Goal: Navigation & Orientation: Go to known website

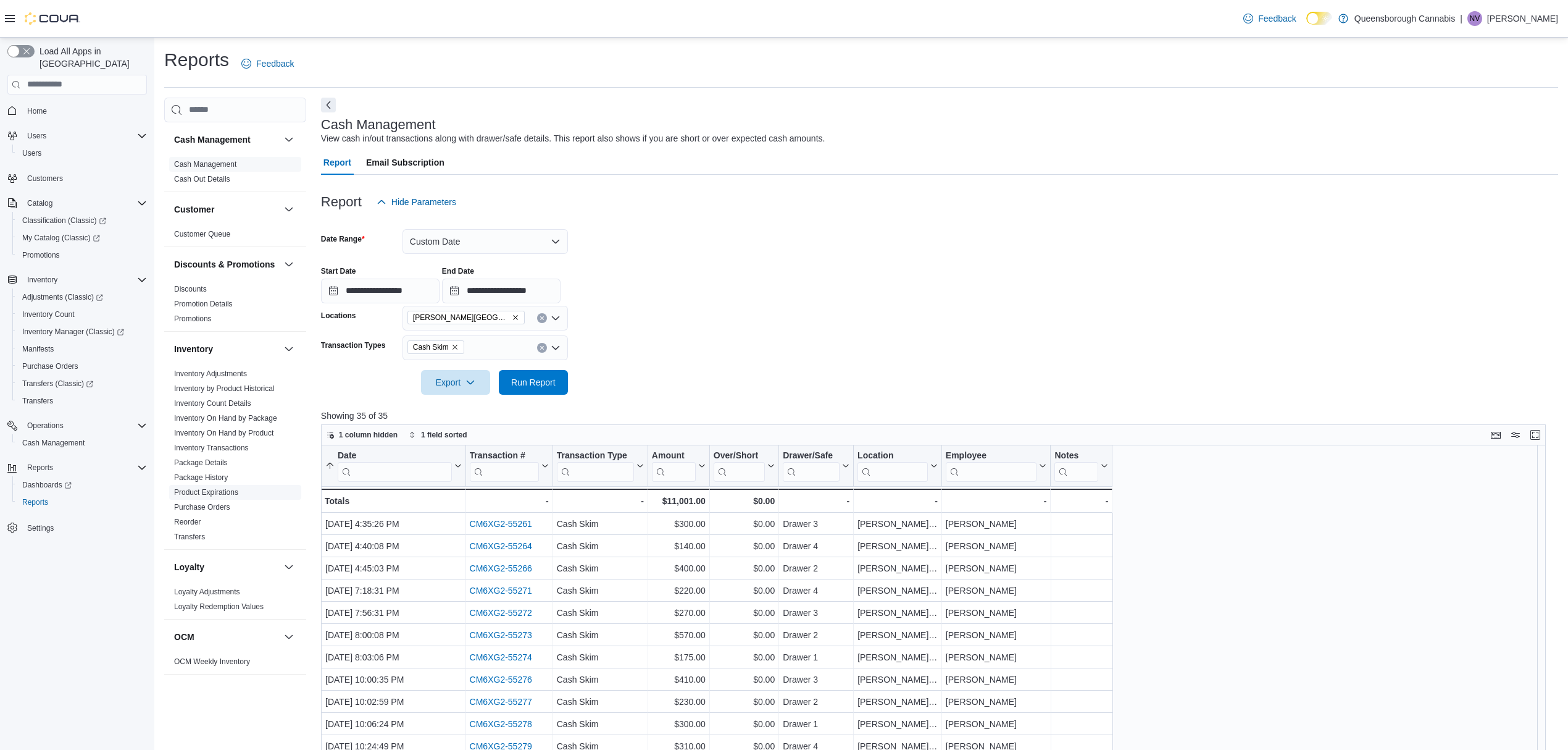
scroll to position [164, 0]
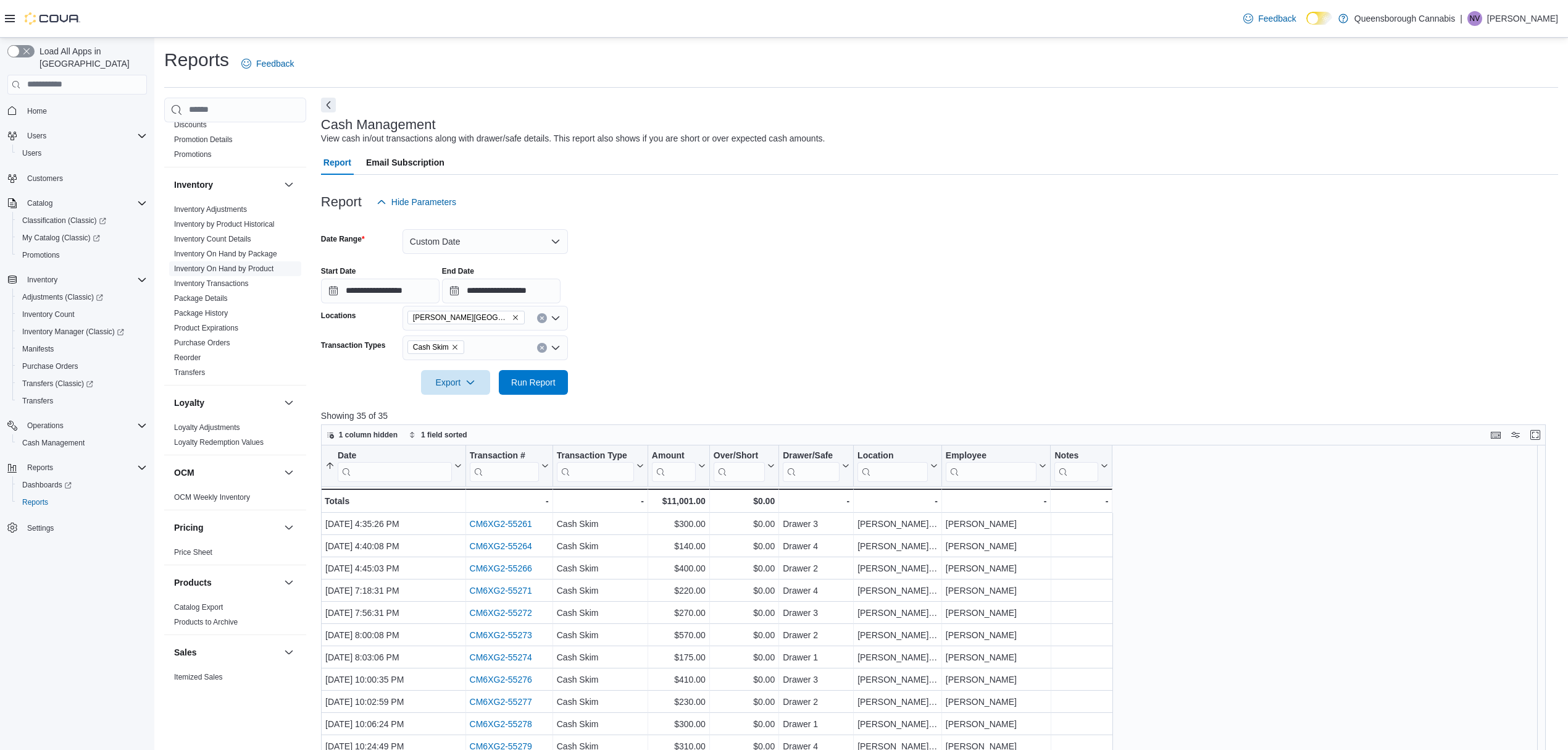
click at [251, 273] on link "Inventory On Hand by Product" at bounding box center [223, 269] width 100 height 9
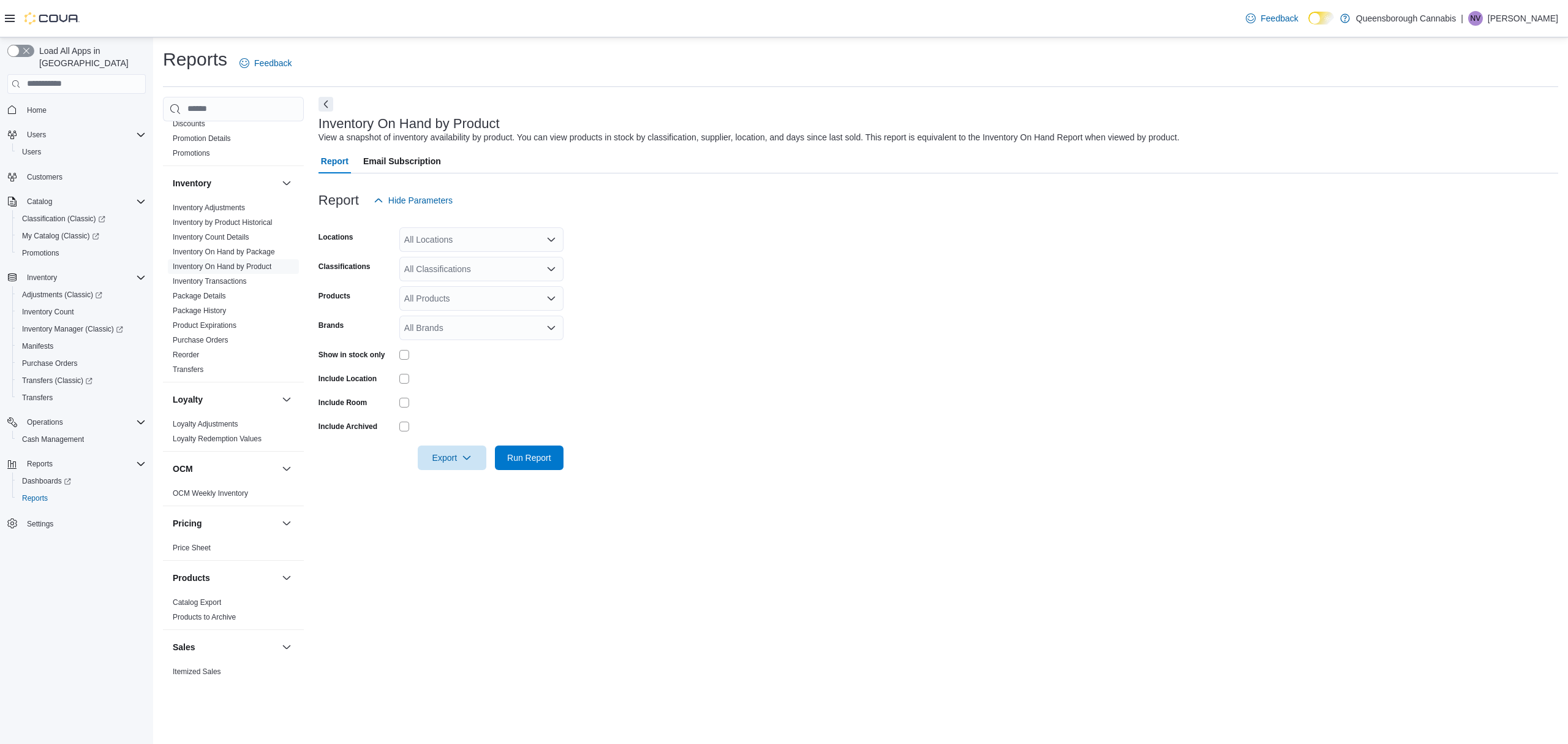
click at [393, 353] on div "Show in stock only" at bounding box center [357, 354] width 76 height 19
click at [409, 356] on div at bounding box center [404, 354] width 10 height 10
click at [854, 376] on form "Locations All Locations Classifications All Classifications Products All Produc…" at bounding box center [938, 341] width 1239 height 257
click at [452, 270] on div "All Classifications" at bounding box center [481, 269] width 164 height 25
click at [766, 324] on form "Locations All Locations Classifications All Classifications Combo box. Selected…" at bounding box center [938, 341] width 1239 height 257
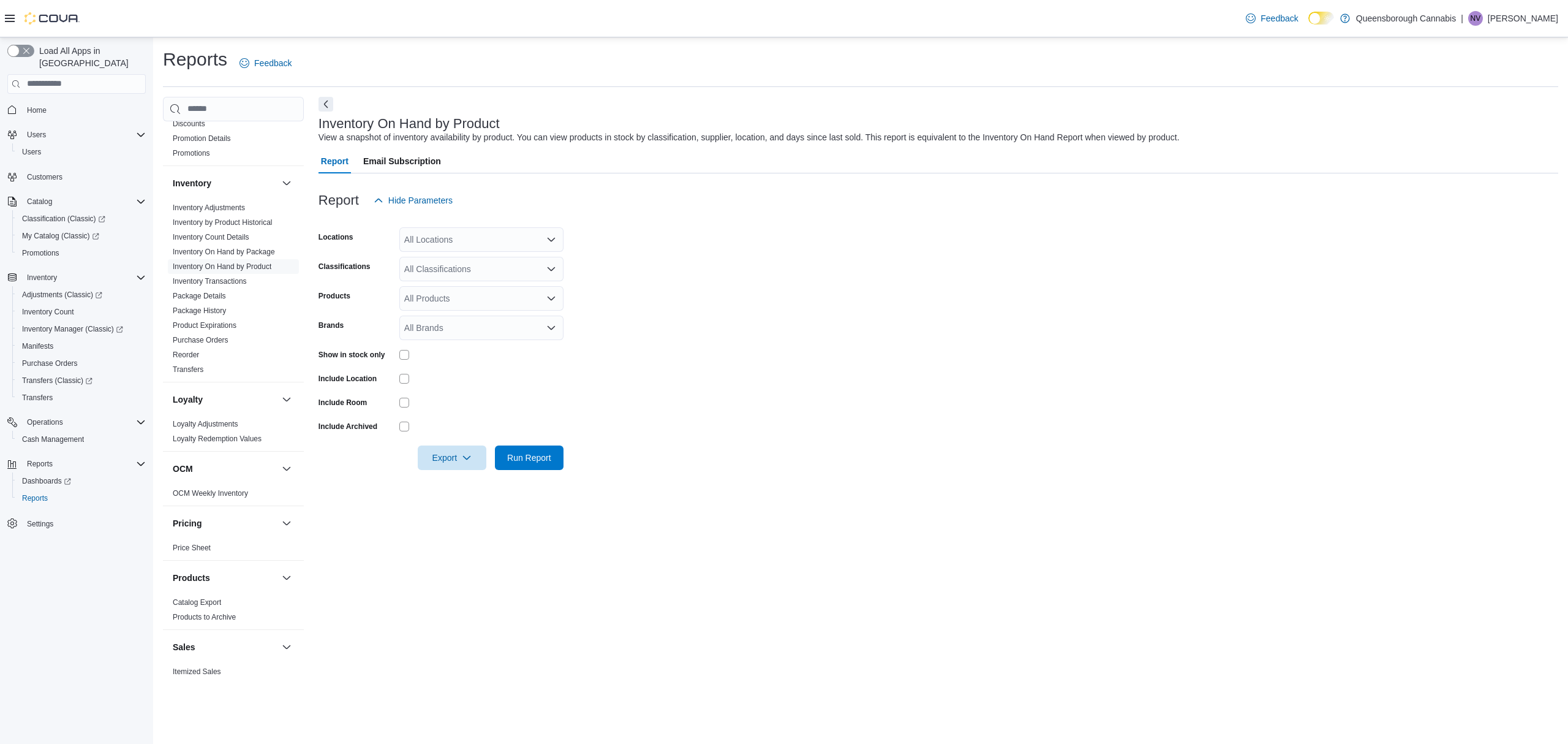
click at [464, 298] on div "All Products" at bounding box center [481, 299] width 164 height 25
click at [865, 490] on div "Inventory On Hand by Product View a snapshot of inventory availability by produ…" at bounding box center [938, 388] width 1239 height 582
click at [1032, 239] on form "Locations All Locations Classifications All Classifications Products All Produc…" at bounding box center [938, 341] width 1239 height 257
click at [476, 305] on div "All Products" at bounding box center [481, 299] width 164 height 25
click at [665, 347] on form "Locations All Locations Classifications All Classifications Products All Produc…" at bounding box center [938, 341] width 1239 height 257
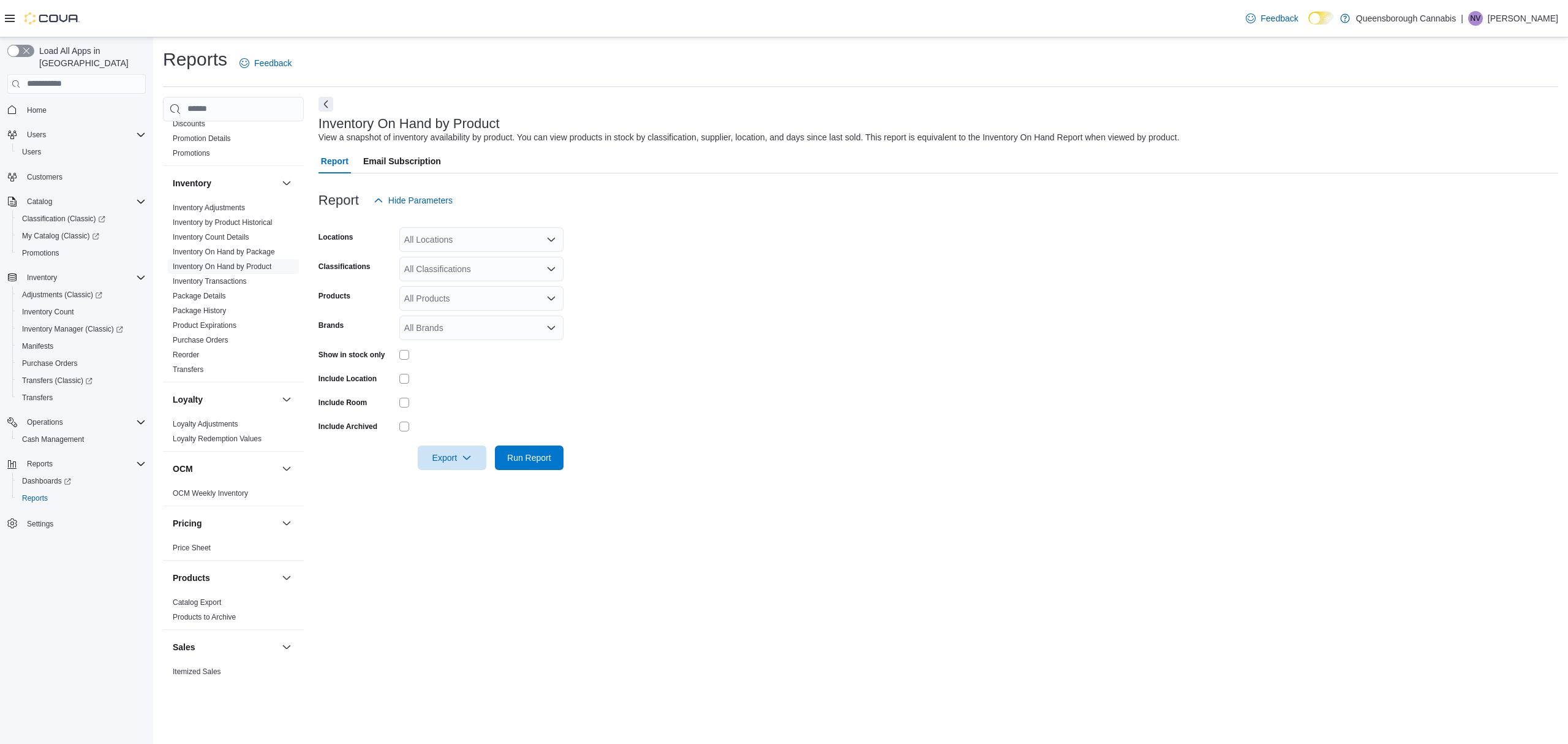
click at [444, 241] on div "All Locations" at bounding box center [481, 240] width 164 height 25
click at [761, 268] on form "Locations All Locations Combo box. Selected. Combo box input. All Locations. Ty…" at bounding box center [938, 341] width 1239 height 257
click at [528, 248] on div "All Locations" at bounding box center [481, 240] width 164 height 25
click at [466, 323] on button "[PERSON_NAME][GEOGRAPHIC_DATA]" at bounding box center [481, 332] width 164 height 18
click at [794, 255] on form "Locations [PERSON_NAME] 72 Centre Classifications All Classifications Products …" at bounding box center [938, 341] width 1239 height 257
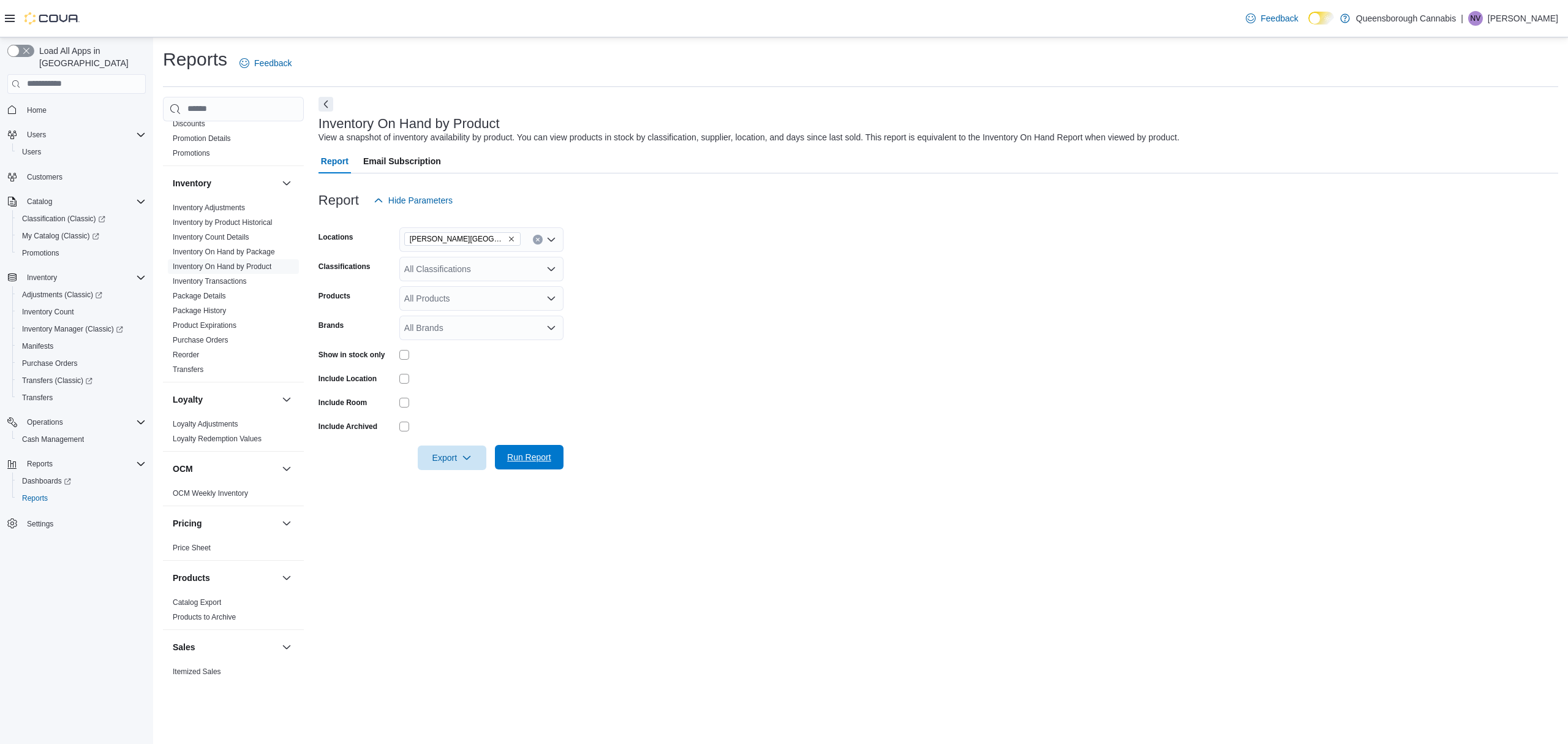
click at [549, 458] on span "Run Report" at bounding box center [529, 457] width 44 height 12
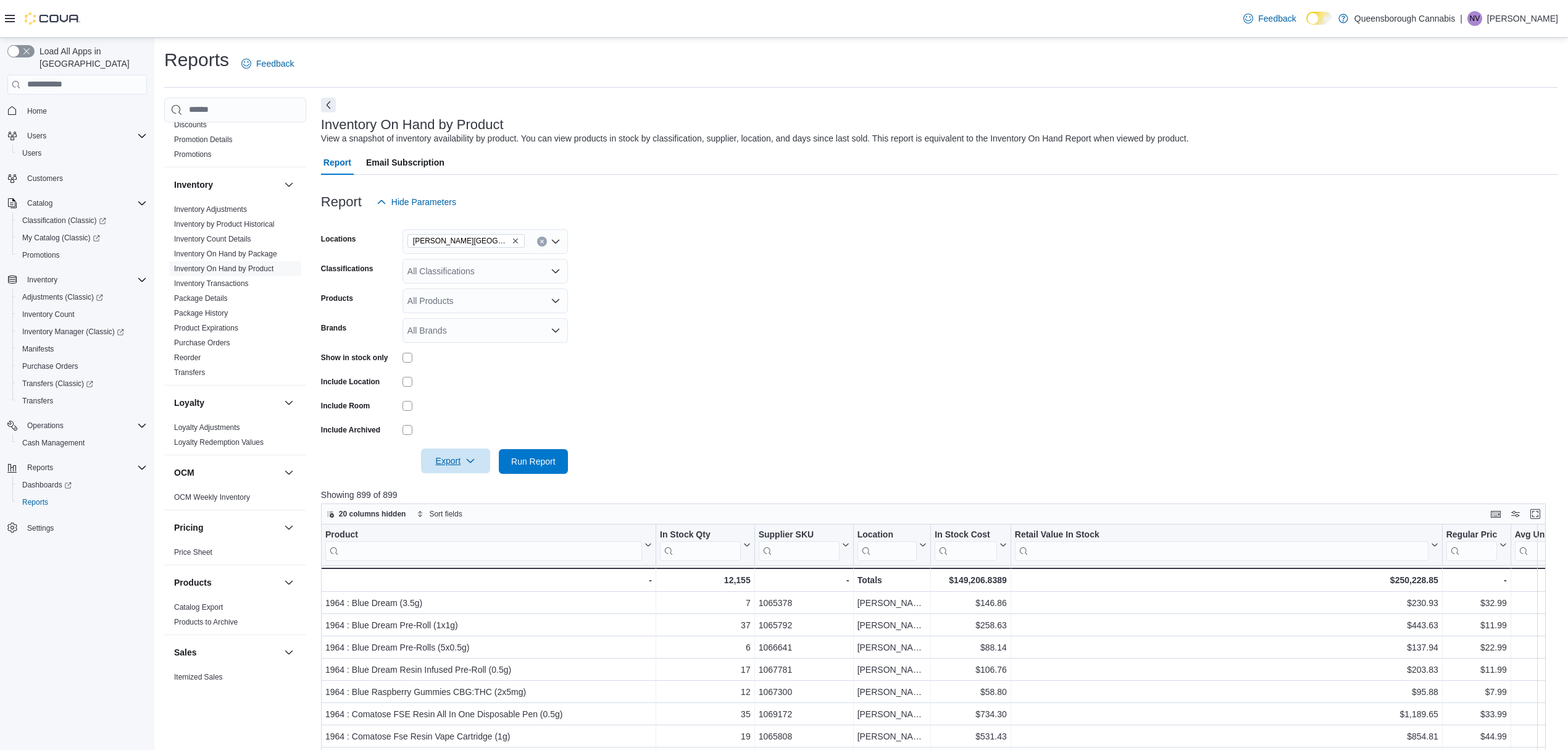
click at [466, 466] on span "Export" at bounding box center [456, 461] width 54 height 25
click at [467, 488] on span "Export to Excel" at bounding box center [457, 486] width 56 height 10
click at [457, 270] on div "All Classifications" at bounding box center [485, 271] width 165 height 25
click at [472, 356] on span "Pre-roll Indica" at bounding box center [456, 360] width 53 height 12
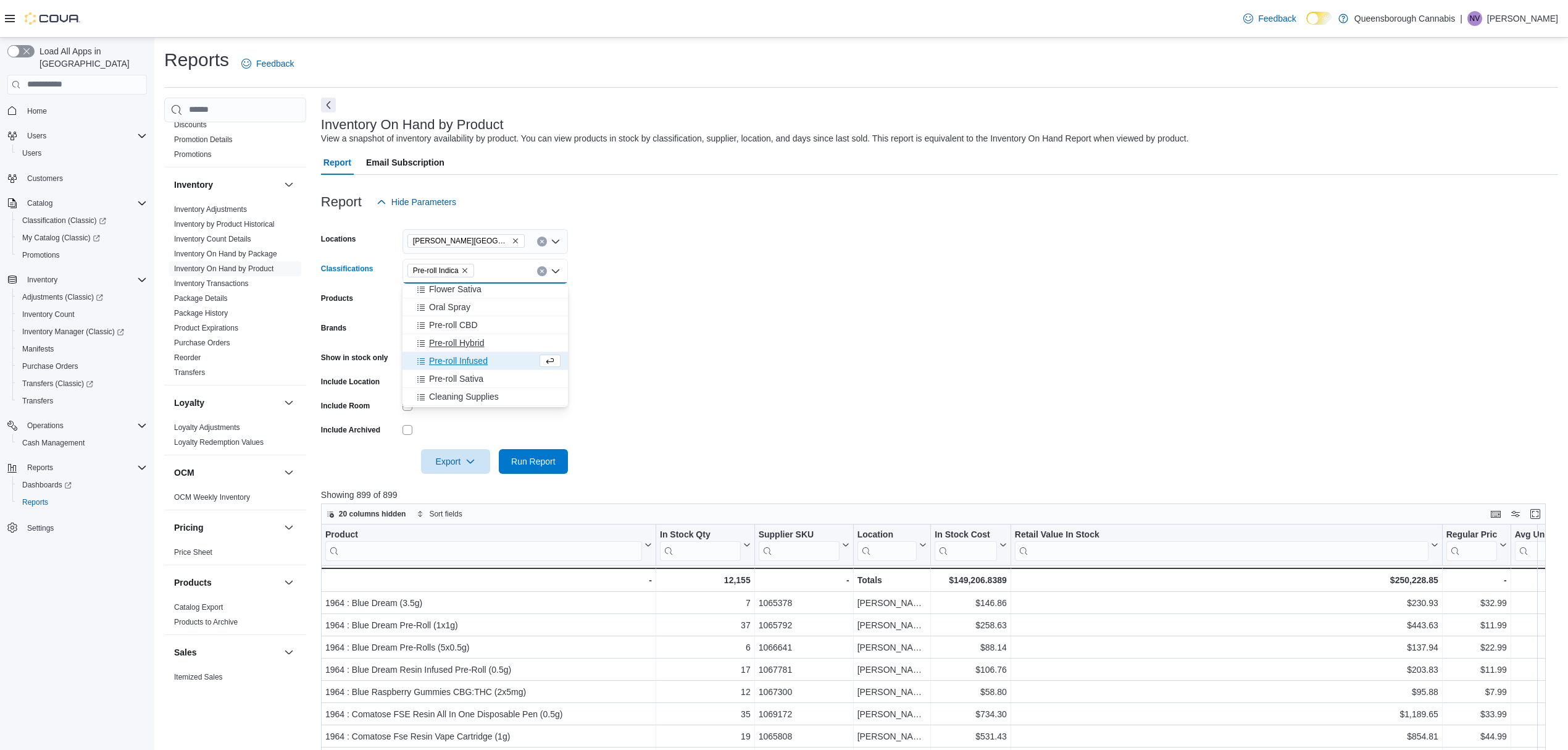
click at [474, 341] on span "Pre-roll Hybrid" at bounding box center [456, 342] width 55 height 12
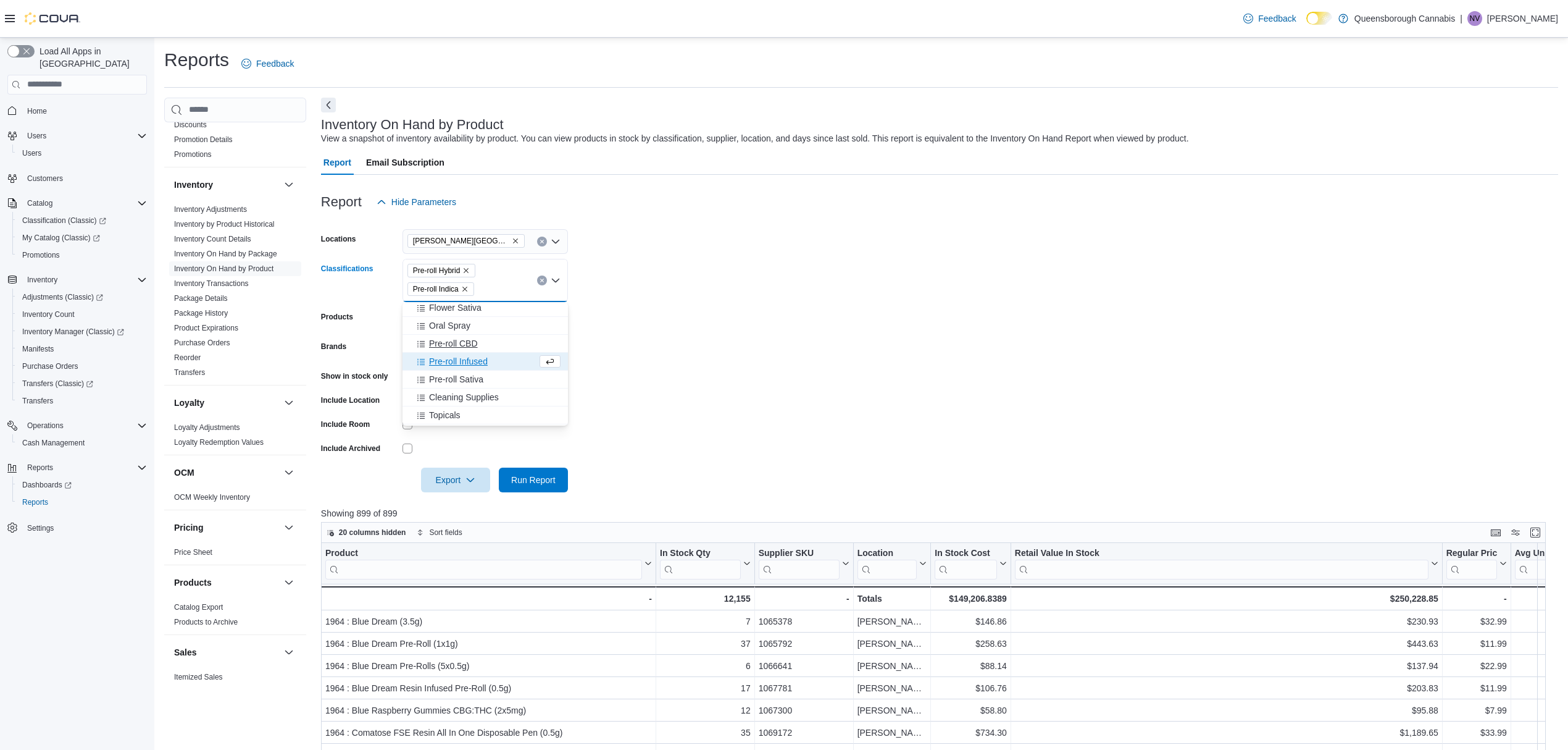
click at [467, 344] on span "Pre-roll CBD" at bounding box center [453, 343] width 49 height 12
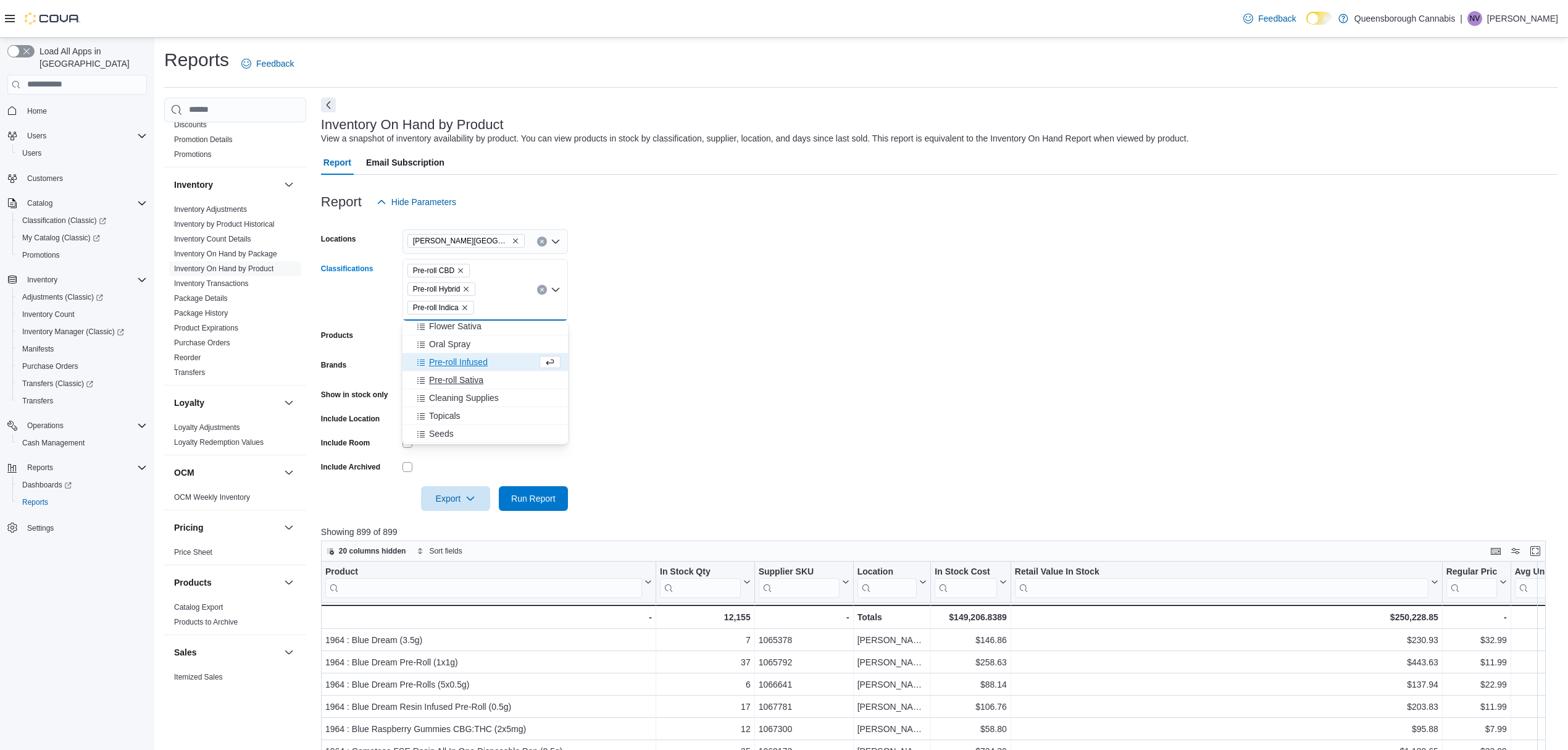
click at [480, 378] on span "Pre-roll Sativa" at bounding box center [456, 380] width 54 height 12
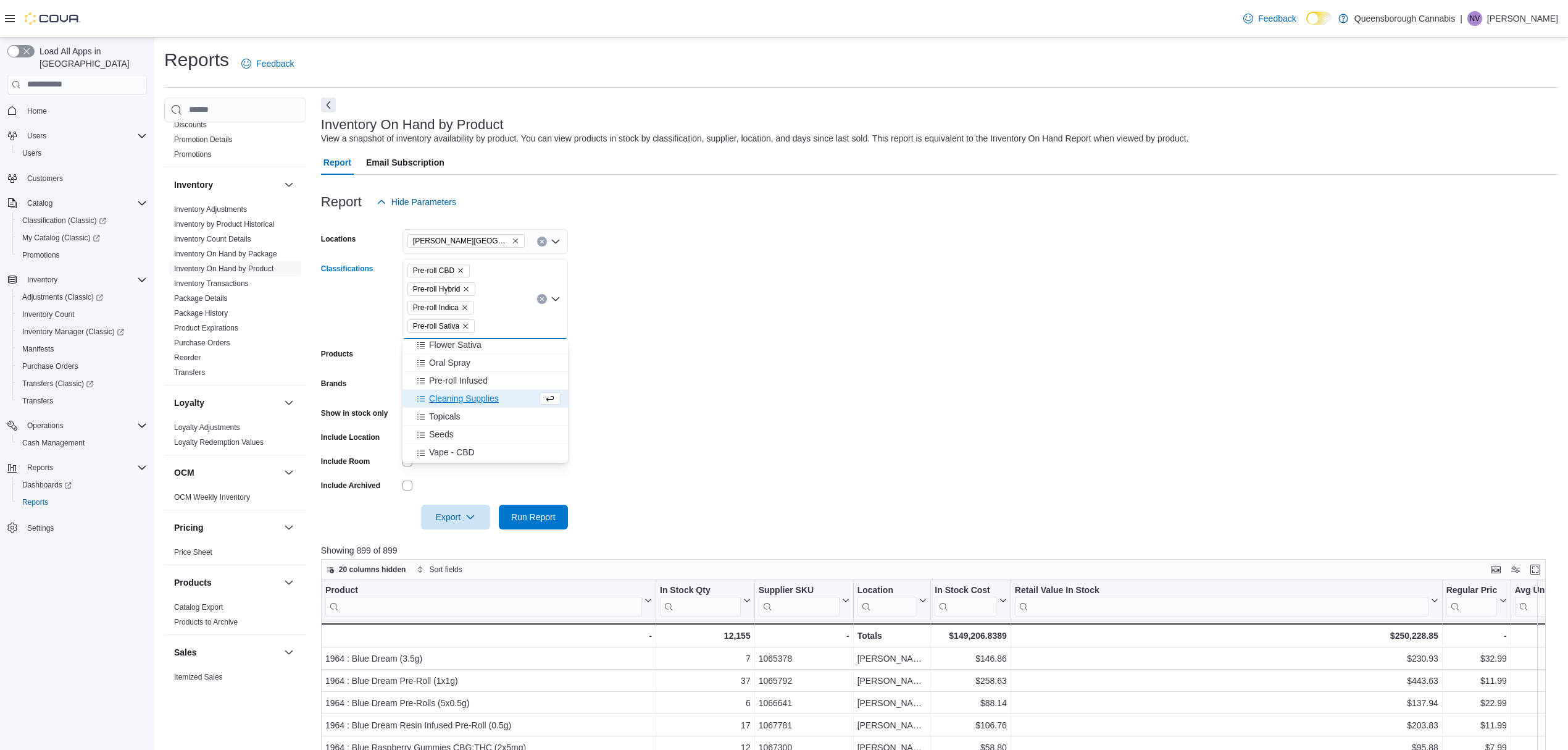
click at [939, 393] on form "Locations [PERSON_NAME] 72 Centre Classifications Pre-roll CBD Pre-roll Hybrid …" at bounding box center [940, 372] width 1237 height 315
click at [537, 502] on div at bounding box center [940, 500] width 1237 height 10
click at [529, 521] on span "Run Report" at bounding box center [534, 517] width 45 height 12
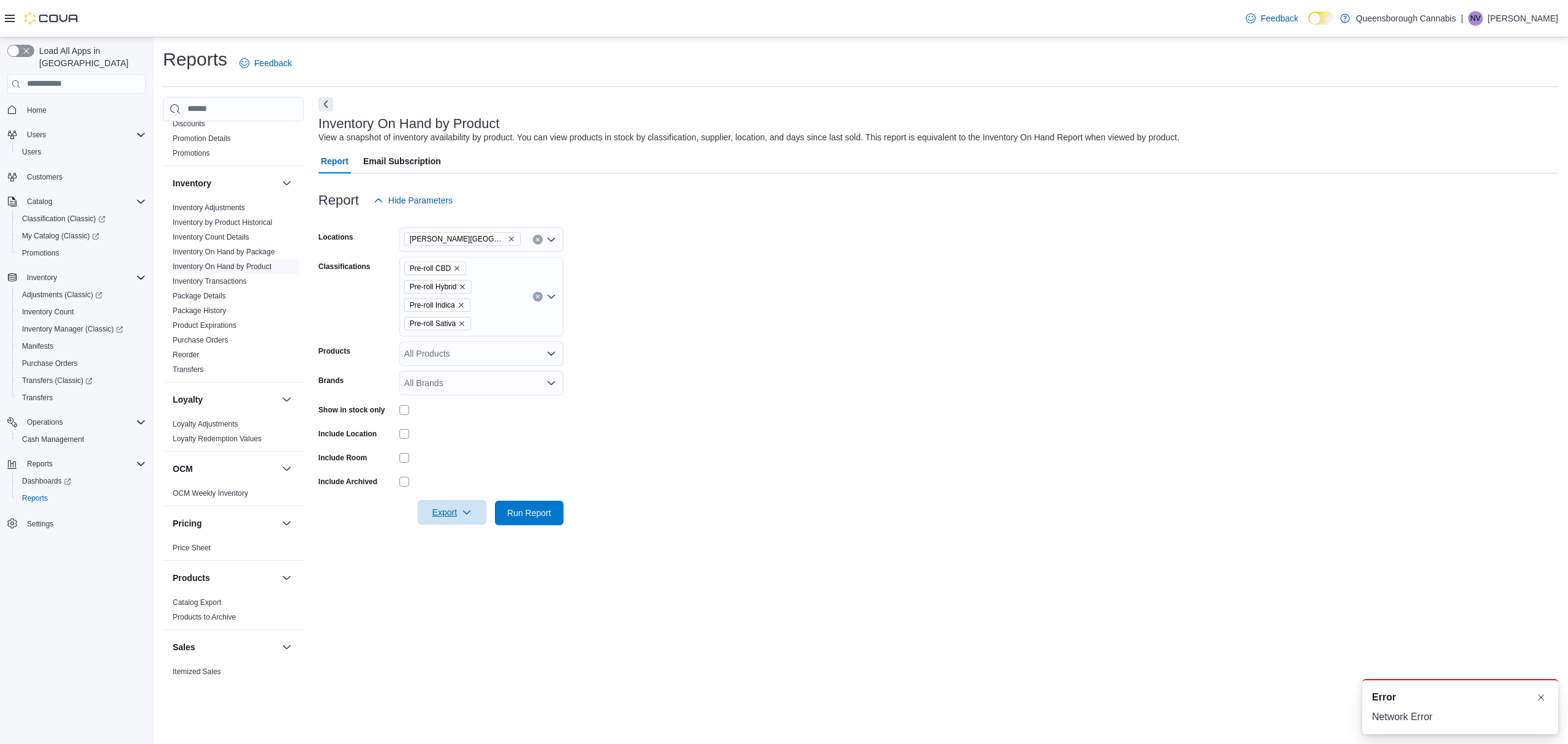
click at [445, 517] on span "Export" at bounding box center [452, 512] width 54 height 25
click at [1049, 356] on form "Locations [PERSON_NAME] 72 Centre Classifications Pre-roll CBD Pre-roll Hybrid …" at bounding box center [938, 369] width 1239 height 313
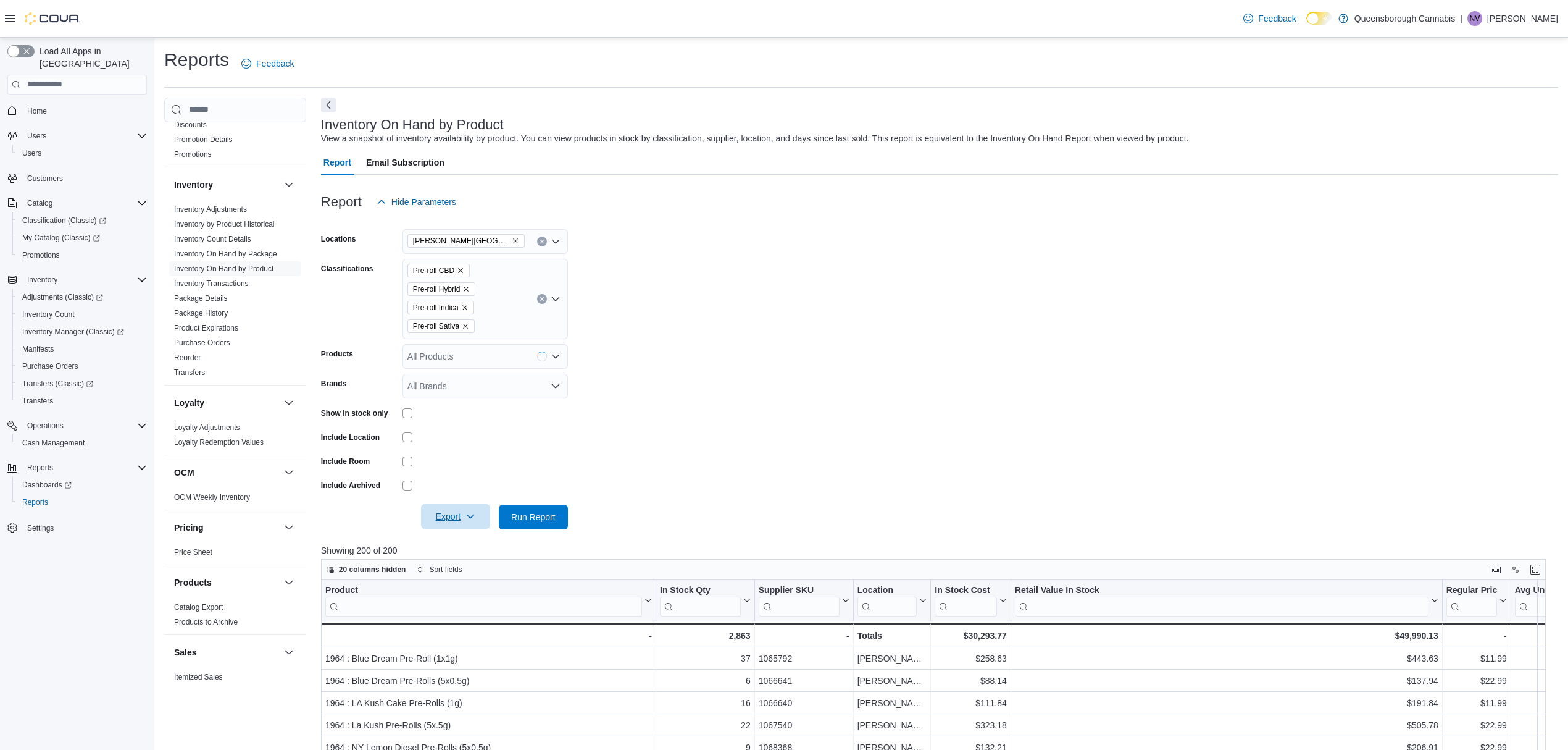
click at [449, 515] on span "Export" at bounding box center [456, 517] width 54 height 25
click at [457, 531] on button "Export to Excel" at bounding box center [457, 542] width 71 height 25
click at [912, 371] on form "Locations [PERSON_NAME] 72 Centre Classifications Pre-roll CBD Pre-roll Hybrid …" at bounding box center [940, 372] width 1237 height 315
click at [606, 437] on form "Locations [PERSON_NAME] 72 Centre Classifications Pre-roll CBD Pre-roll Hybrid …" at bounding box center [940, 372] width 1237 height 315
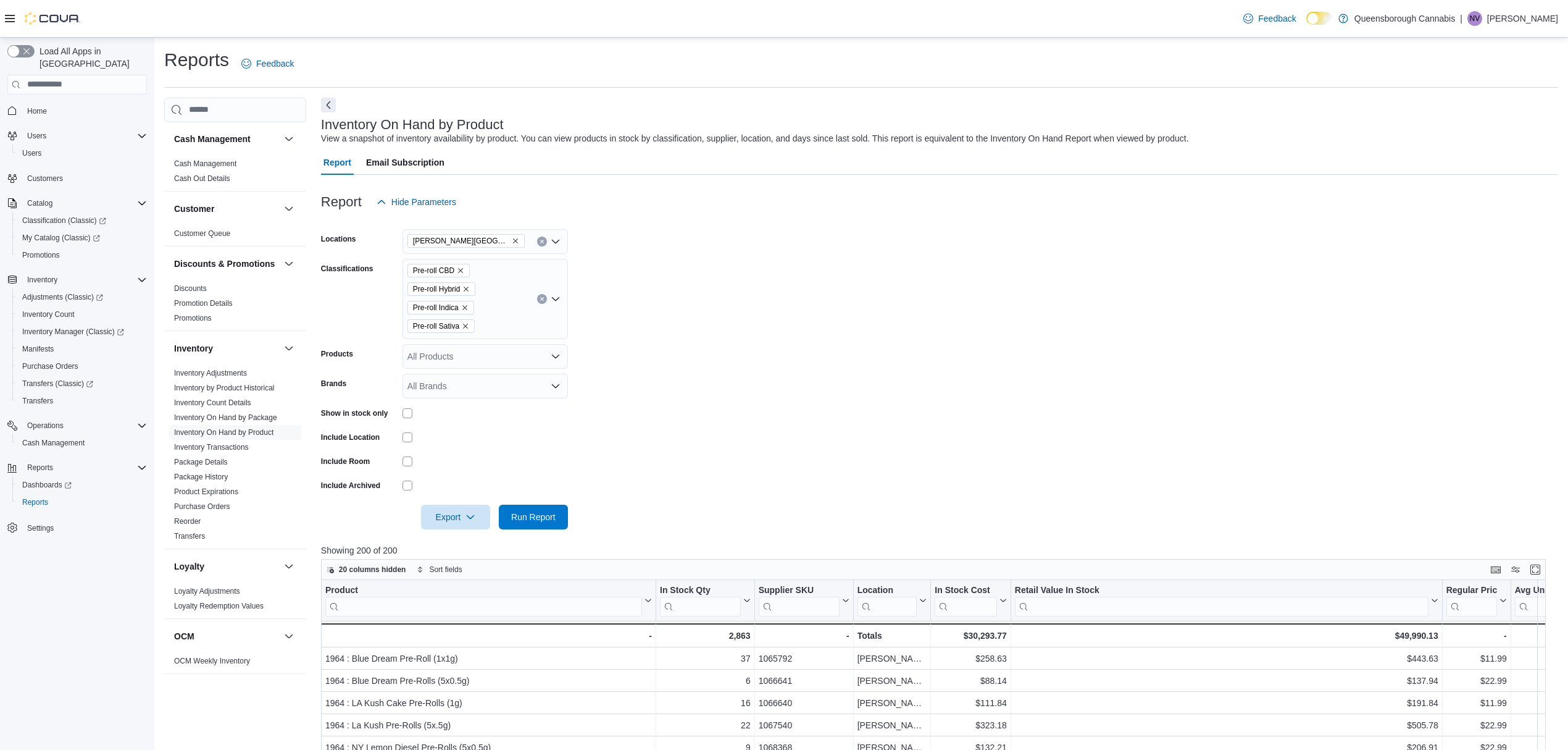
click at [668, 503] on div at bounding box center [940, 500] width 1237 height 10
click at [1528, 15] on p "[PERSON_NAME]" at bounding box center [1522, 19] width 71 height 15
click at [1457, 122] on button "Sign Out" at bounding box center [1496, 125] width 113 height 20
